Goal: Book appointment/travel/reservation

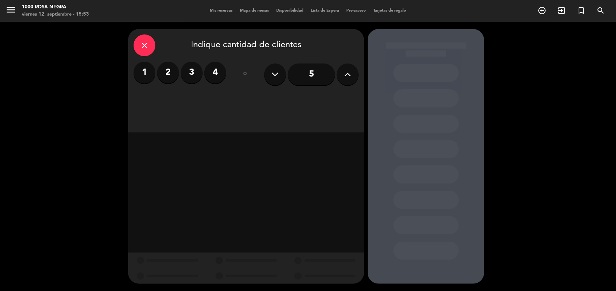
click at [351, 72] on icon at bounding box center [347, 74] width 7 height 11
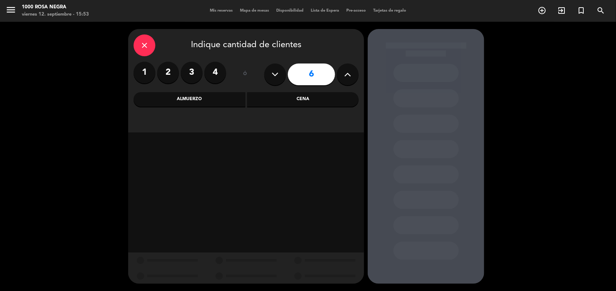
click at [351, 72] on icon at bounding box center [347, 74] width 7 height 11
click at [347, 75] on icon at bounding box center [347, 74] width 7 height 11
click at [274, 75] on icon at bounding box center [275, 74] width 7 height 11
type input "8"
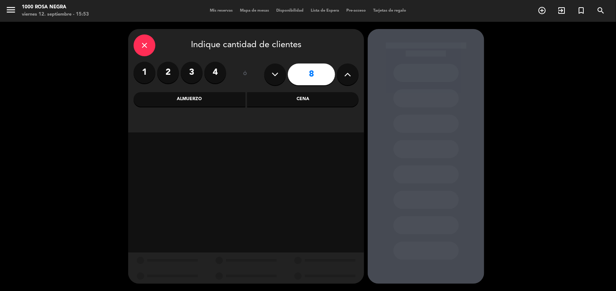
click at [300, 97] on div "Cena" at bounding box center [303, 99] width 112 height 15
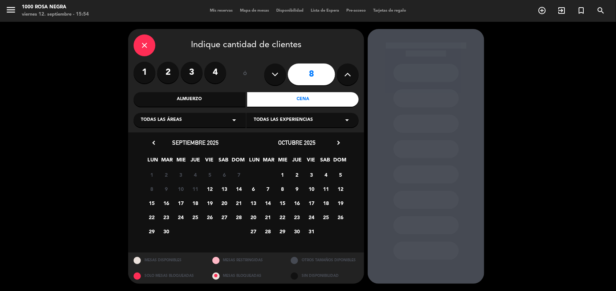
click at [211, 188] on span "12" at bounding box center [210, 189] width 12 height 12
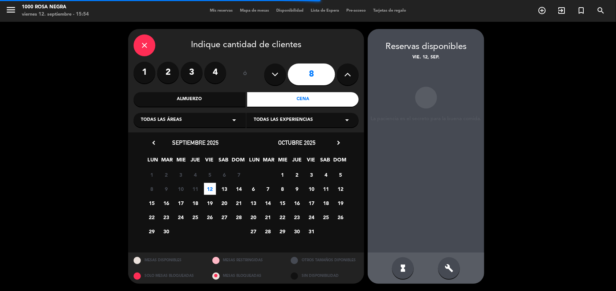
click at [443, 278] on div "build" at bounding box center [449, 268] width 22 height 22
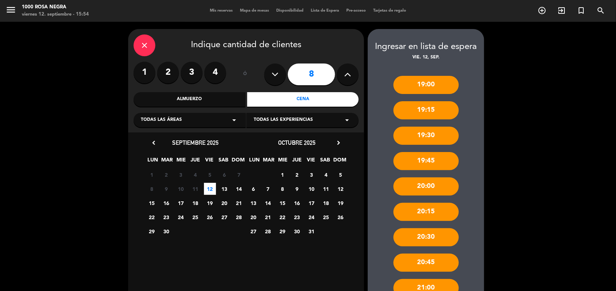
click at [474, 236] on div "19:00 19:15 19:30 19:45 20:00 20:15 20:30 20:45 21:00 21:45 22:15 22:45" at bounding box center [426, 220] width 117 height 319
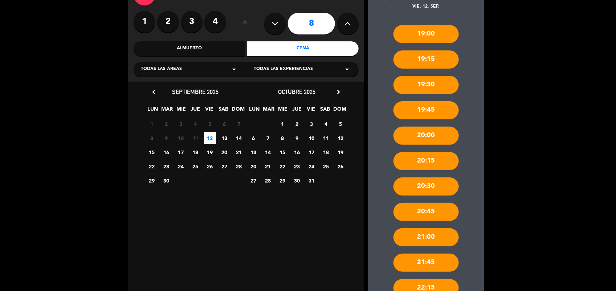
scroll to position [128, 0]
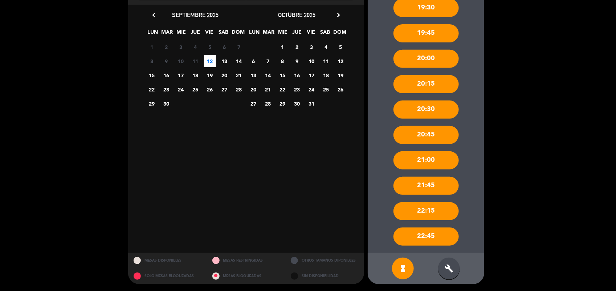
click at [456, 260] on div "build" at bounding box center [449, 269] width 22 height 22
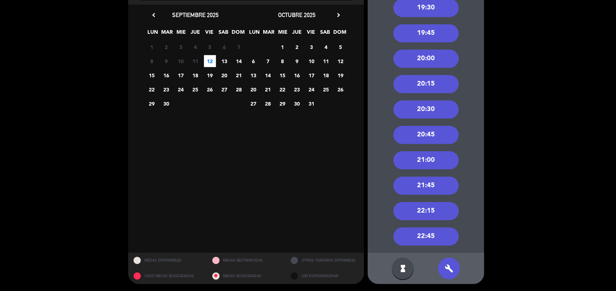
click at [431, 111] on div "20:30" at bounding box center [425, 110] width 65 height 18
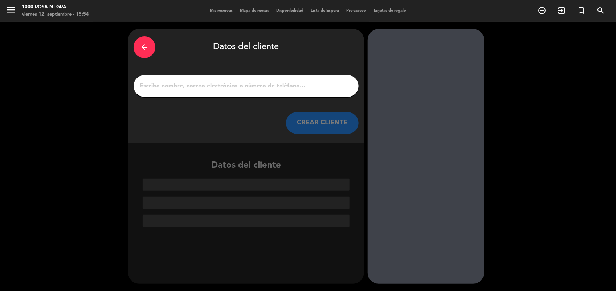
click at [247, 87] on input "1" at bounding box center [246, 86] width 214 height 10
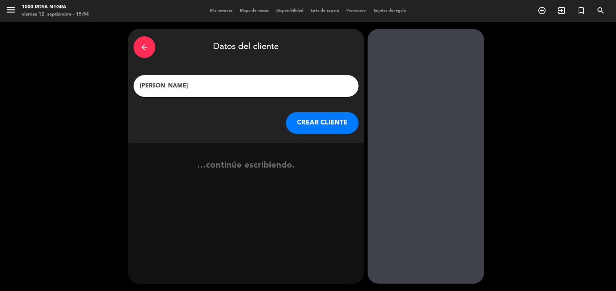
type input "[PERSON_NAME]"
click at [347, 123] on button "CREAR CLIENTE" at bounding box center [322, 123] width 73 height 22
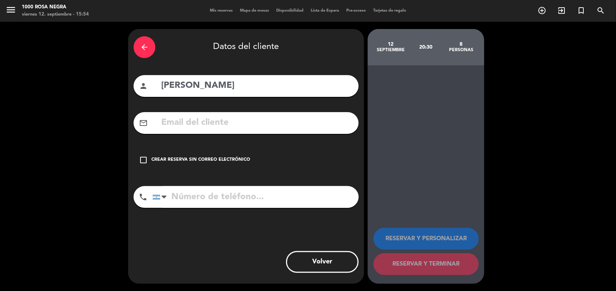
drag, startPoint x: 347, startPoint y: 123, endPoint x: 152, endPoint y: 163, distance: 198.1
click at [152, 163] on div "arrow_back Datos del cliente person [PERSON_NAME] mail_outline check_box_outlin…" at bounding box center [246, 156] width 236 height 255
click at [152, 163] on div "Crear reserva sin correo electrónico" at bounding box center [200, 159] width 99 height 7
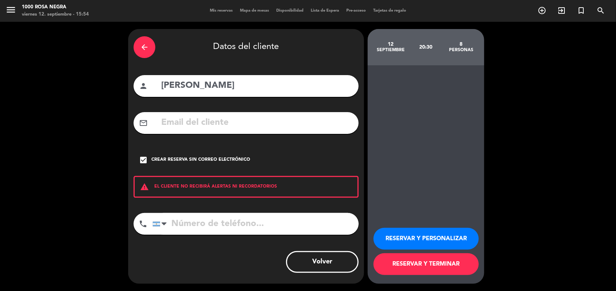
click at [192, 224] on input "tel" at bounding box center [255, 224] width 206 height 22
type input "1162431407"
click at [474, 244] on button "RESERVAR Y PERSONALIZAR" at bounding box center [425, 239] width 105 height 22
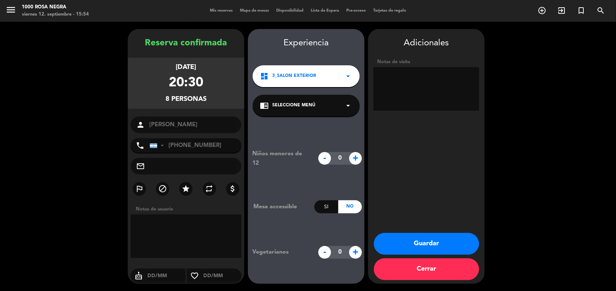
click at [465, 245] on button "Guardar" at bounding box center [426, 244] width 105 height 22
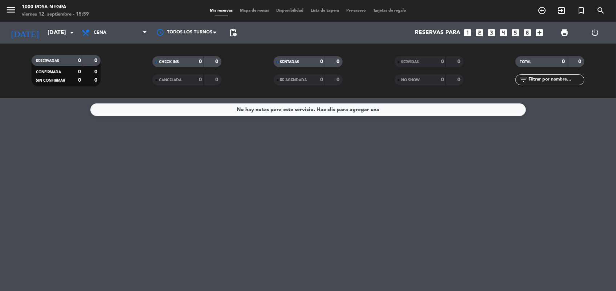
click at [429, 202] on div "No hay notas para este servicio. Haz clic para agregar una" at bounding box center [308, 194] width 616 height 193
click at [68, 35] on icon "arrow_drop_down" at bounding box center [72, 32] width 9 height 9
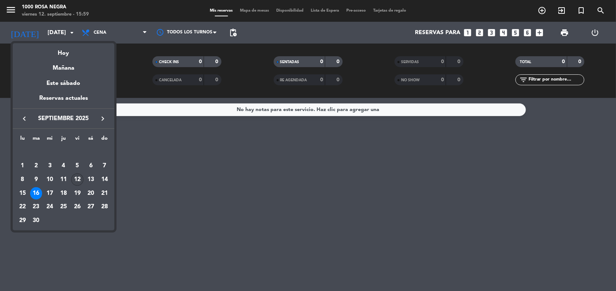
click at [75, 177] on div "12" at bounding box center [77, 179] width 12 height 12
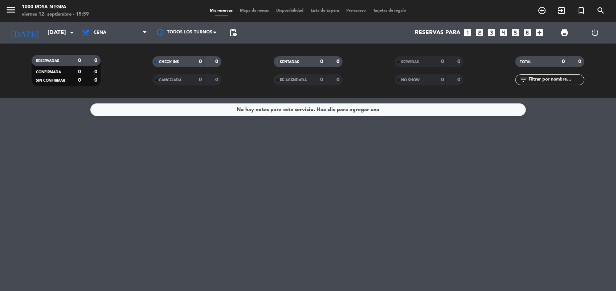
type input "[DATE]"
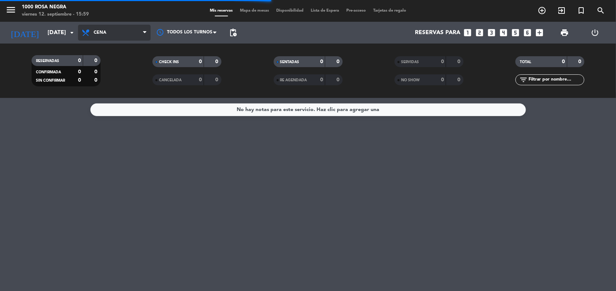
click at [131, 35] on span "Cena" at bounding box center [114, 33] width 73 height 16
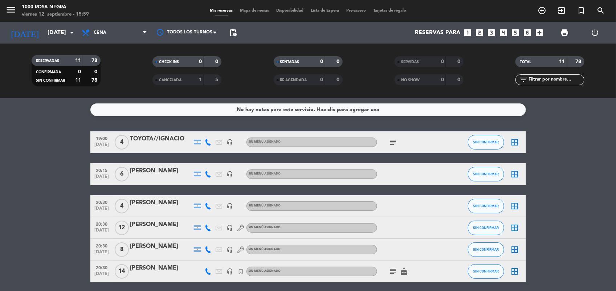
click at [9, 195] on bookings-row "19:00 [DATE] 4 TOYOTA//[PERSON_NAME] headset_mic Sin menú asignado subject SIN …" at bounding box center [308, 266] width 616 height 270
